Goal: Task Accomplishment & Management: Use online tool/utility

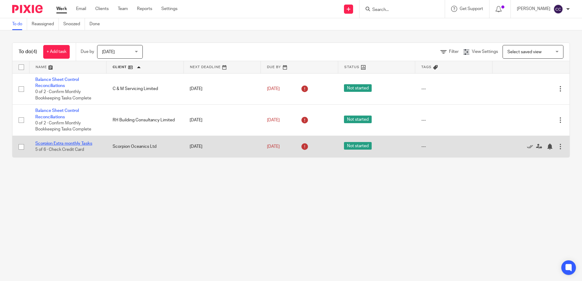
drag, startPoint x: 0, startPoint y: 0, endPoint x: 54, endPoint y: 143, distance: 152.6
click at [54, 143] on link "Scorpion Extra monthly Tasks" at bounding box center [63, 144] width 57 height 4
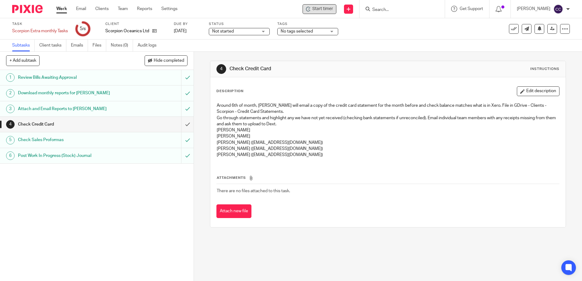
click at [333, 8] on span "Start timer" at bounding box center [323, 9] width 21 height 6
click at [326, 9] on span "Start timer" at bounding box center [323, 9] width 21 height 6
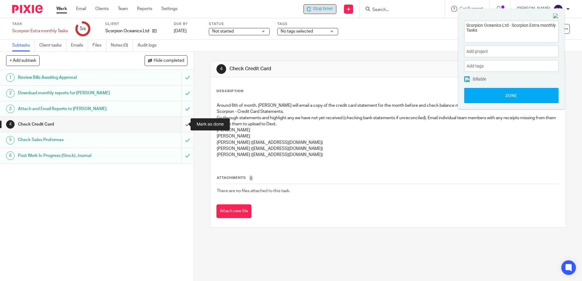
click at [180, 124] on input "submit" at bounding box center [97, 124] width 194 height 15
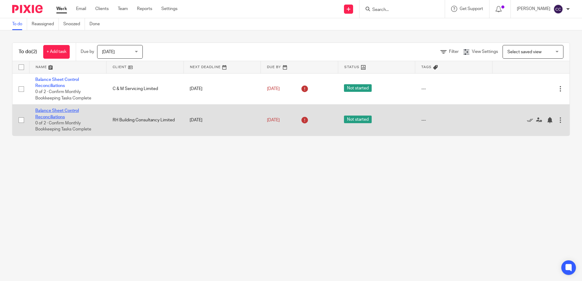
click at [58, 110] on link "Balance Sheet Control Reconciliations" at bounding box center [57, 114] width 44 height 10
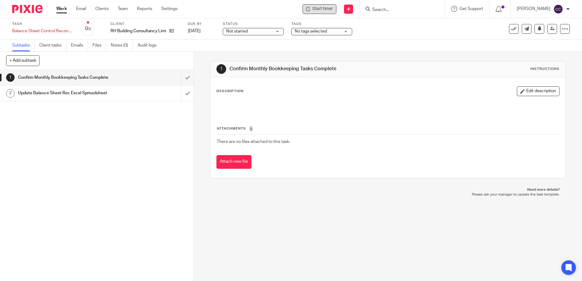
click at [330, 12] on span "Start timer" at bounding box center [323, 9] width 21 height 6
click at [329, 11] on span "Start timer" at bounding box center [323, 9] width 21 height 6
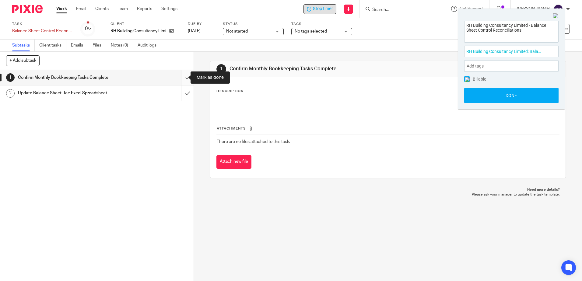
click at [182, 76] on input "submit" at bounding box center [97, 77] width 194 height 15
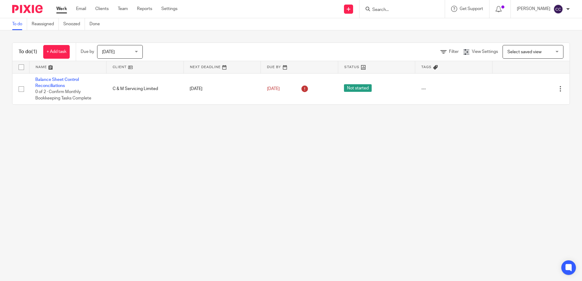
click at [113, 55] on span "[DATE]" at bounding box center [118, 51] width 32 height 13
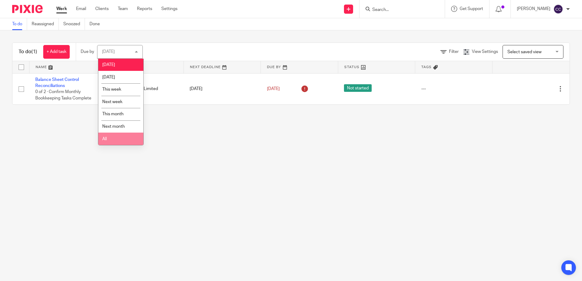
click at [109, 140] on li "All" at bounding box center [120, 139] width 45 height 12
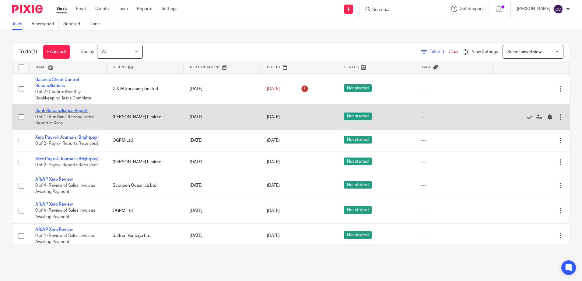
click at [74, 110] on link "Bank Reconciliation Report" at bounding box center [61, 111] width 52 height 4
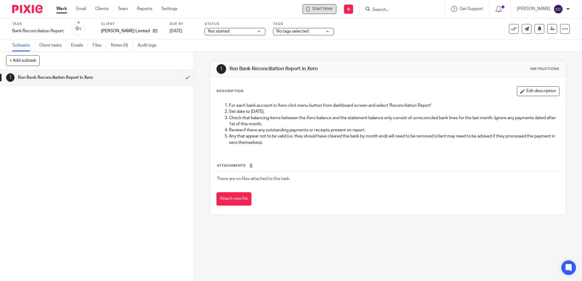
click at [324, 8] on span "Start timer" at bounding box center [323, 9] width 21 height 6
click at [325, 9] on span "Start timer" at bounding box center [323, 9] width 21 height 6
click at [179, 79] on input "submit" at bounding box center [97, 77] width 194 height 15
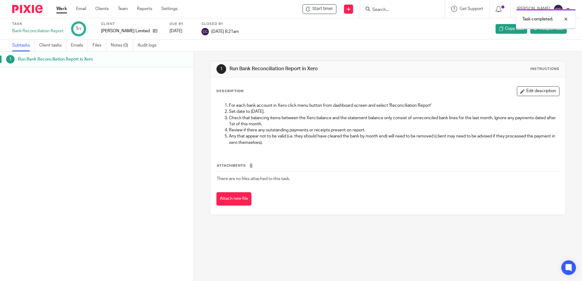
click at [62, 9] on link "Work" at bounding box center [61, 9] width 11 height 6
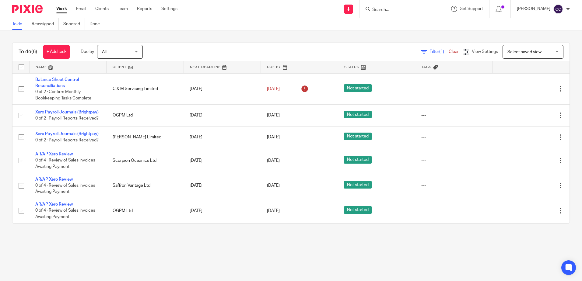
click at [120, 67] on link at bounding box center [145, 67] width 77 height 12
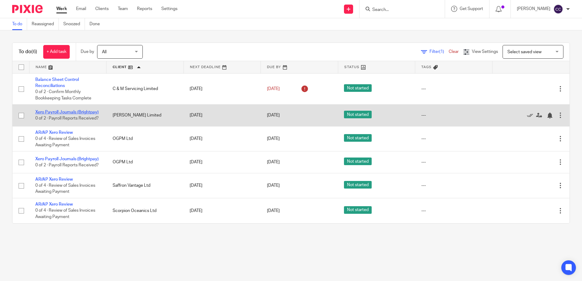
click at [69, 110] on link "Xero Payroll Journals (Brightpay)" at bounding box center [66, 112] width 63 height 4
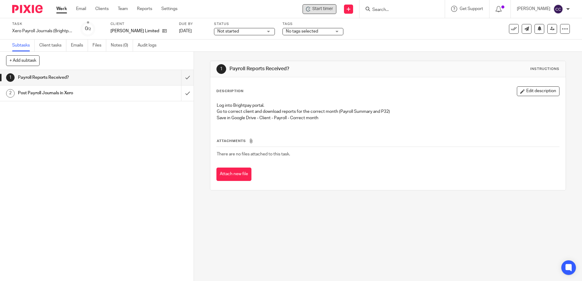
click at [333, 9] on span "Start timer" at bounding box center [323, 9] width 21 height 6
click at [330, 9] on span "Start timer" at bounding box center [323, 9] width 21 height 6
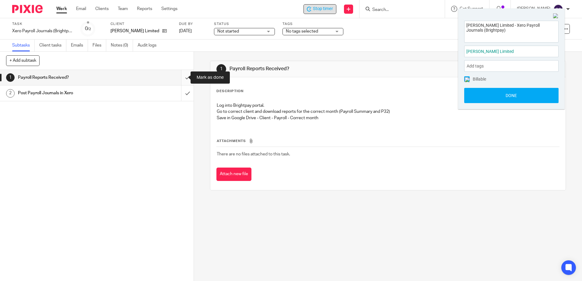
click at [183, 76] on input "submit" at bounding box center [97, 77] width 194 height 15
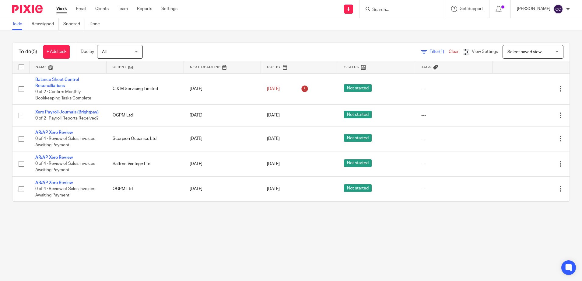
click at [116, 66] on link at bounding box center [145, 67] width 77 height 12
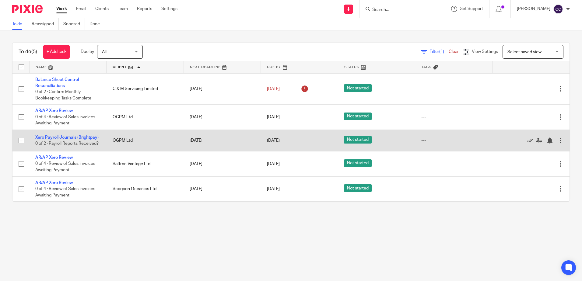
click at [55, 137] on link "Xero Payroll Journals (Brightpay)" at bounding box center [66, 138] width 63 height 4
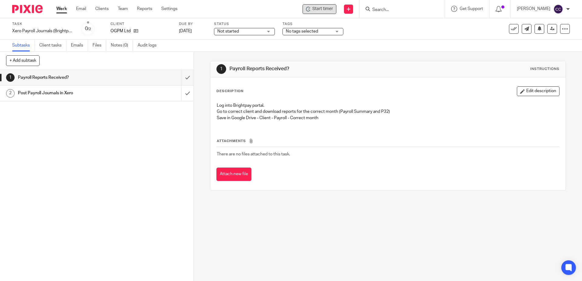
click at [328, 6] on span "Start timer" at bounding box center [323, 9] width 21 height 6
click at [327, 8] on span "Start timer" at bounding box center [323, 9] width 21 height 6
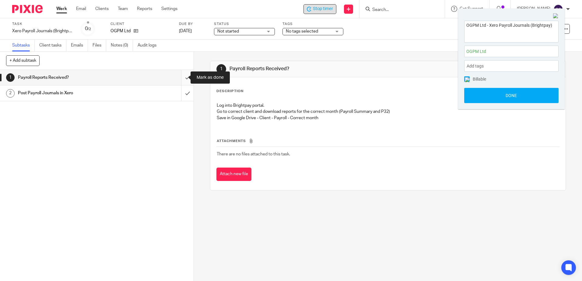
click at [183, 76] on input "submit" at bounding box center [97, 77] width 194 height 15
